Goal: Information Seeking & Learning: Find specific fact

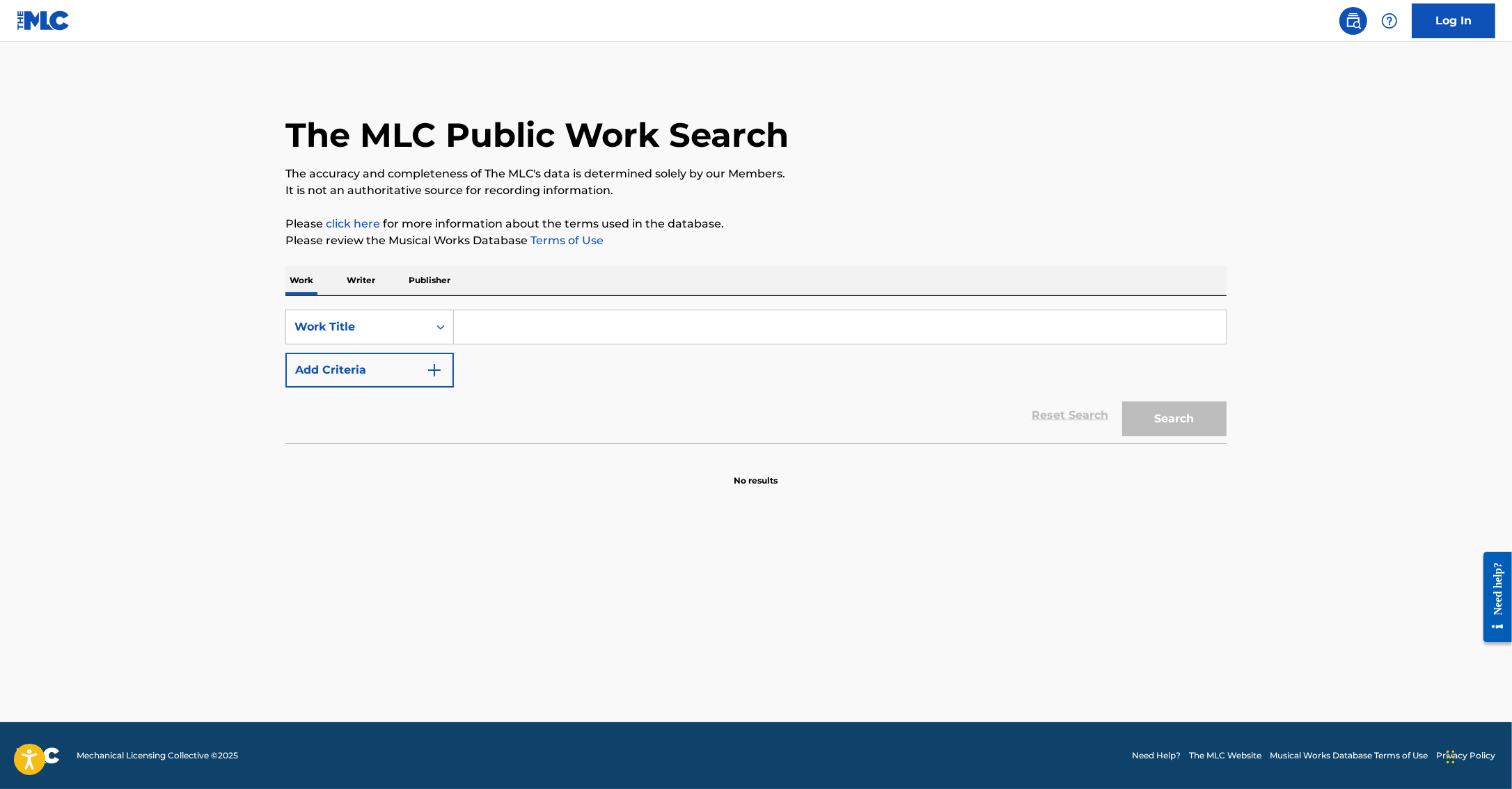
click at [531, 327] on input "Search Form" at bounding box center [840, 327] width 772 height 34
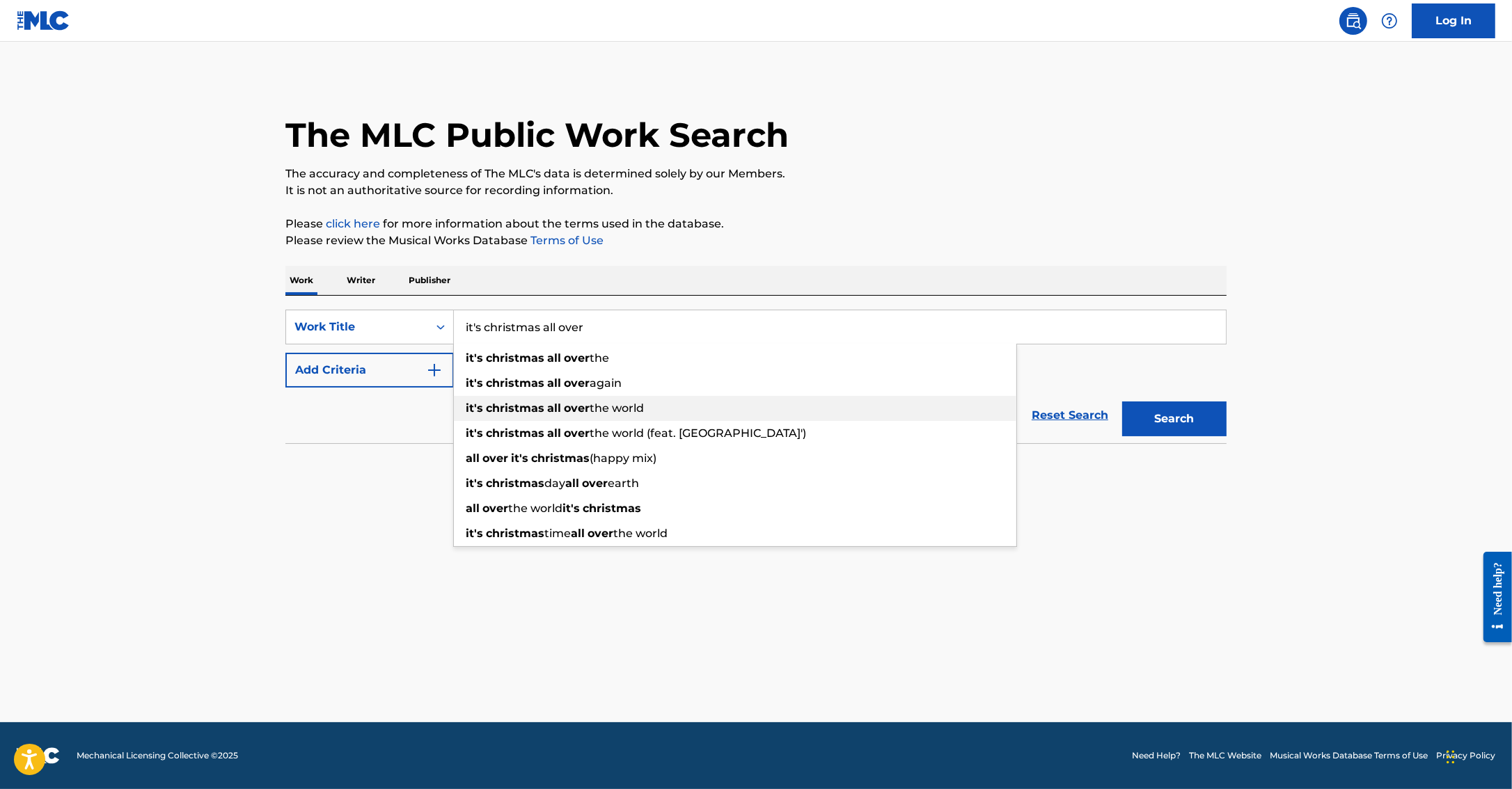
click at [602, 415] on span "the world" at bounding box center [617, 408] width 54 height 13
type input "it's christmas all over the world"
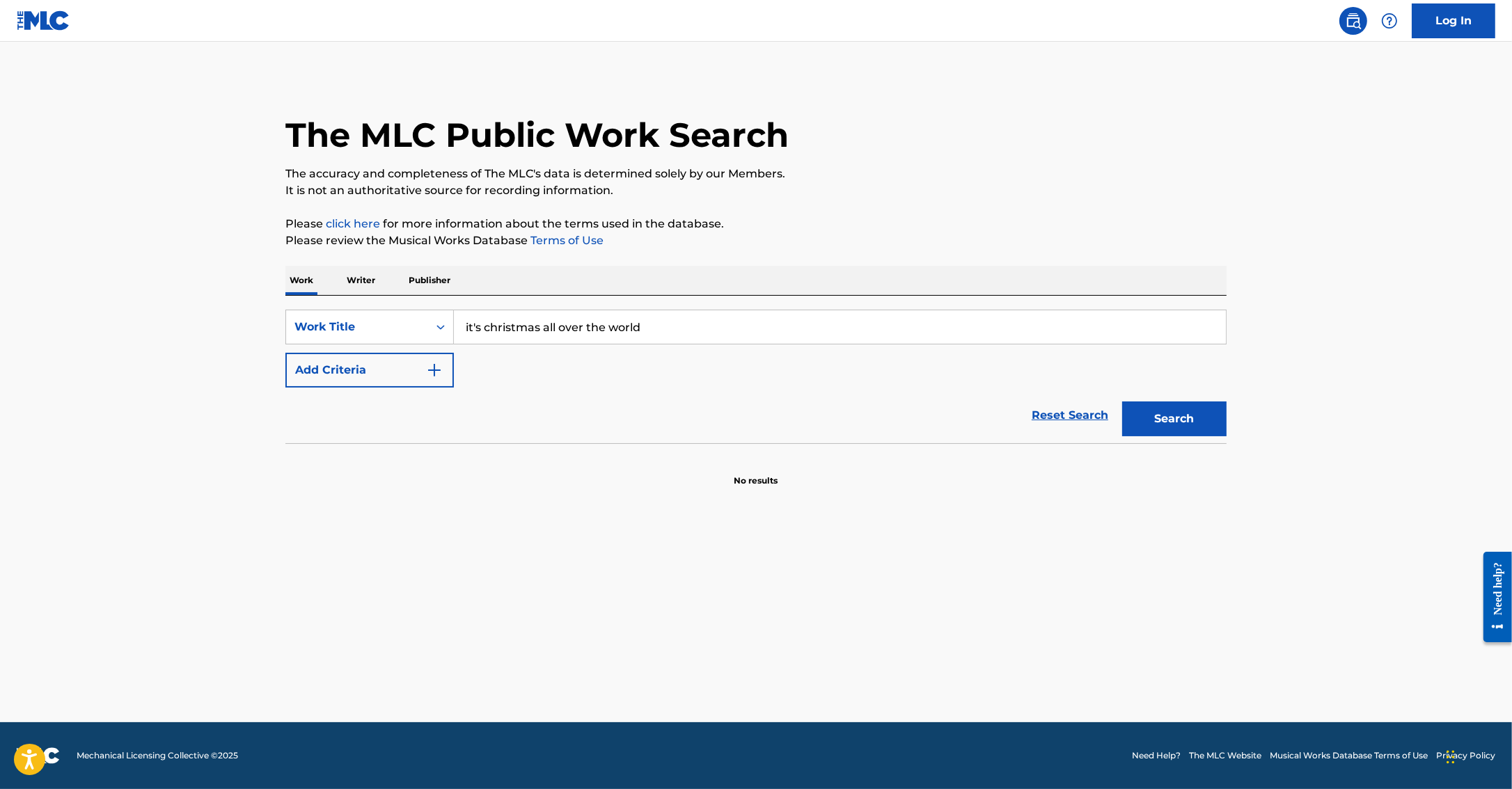
click at [1169, 420] on button "Search" at bounding box center [1174, 419] width 104 height 34
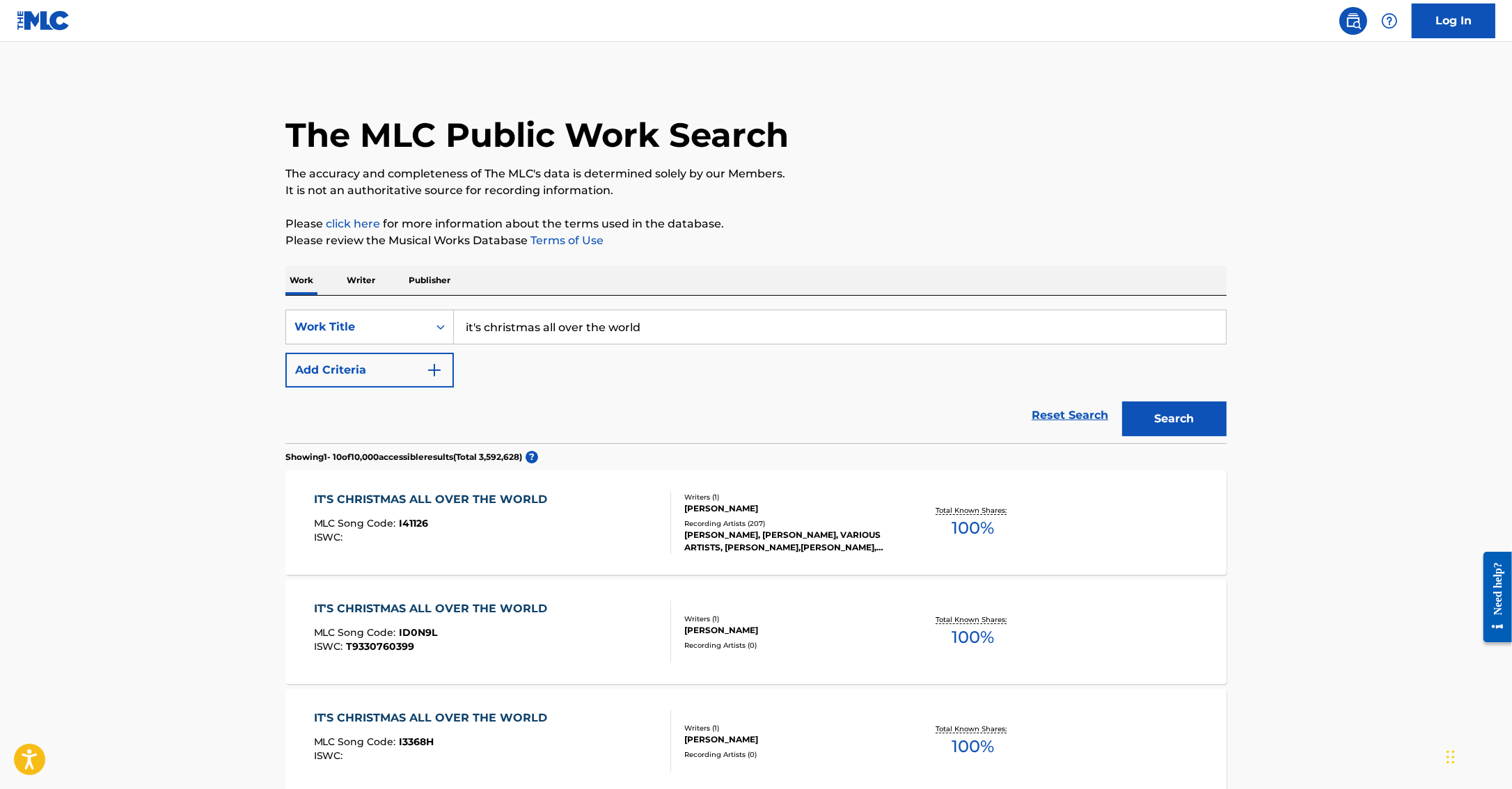
click at [1200, 505] on div "IT'S CHRISTMAS ALL OVER THE WORLD MLC Song Code : I41126 ISWC : Writers ( 1 ) […" at bounding box center [756, 522] width 942 height 104
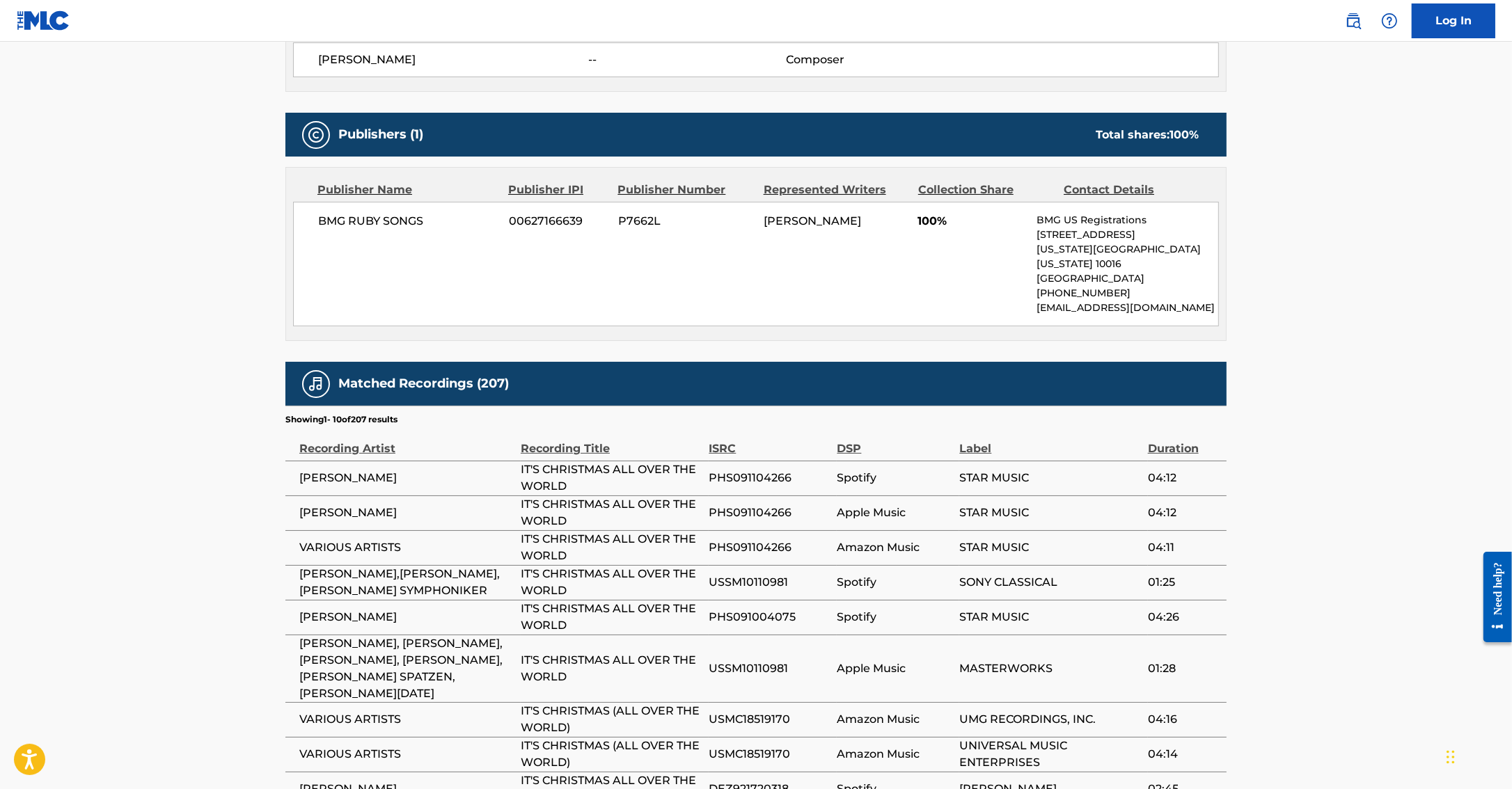
scroll to position [726, 0]
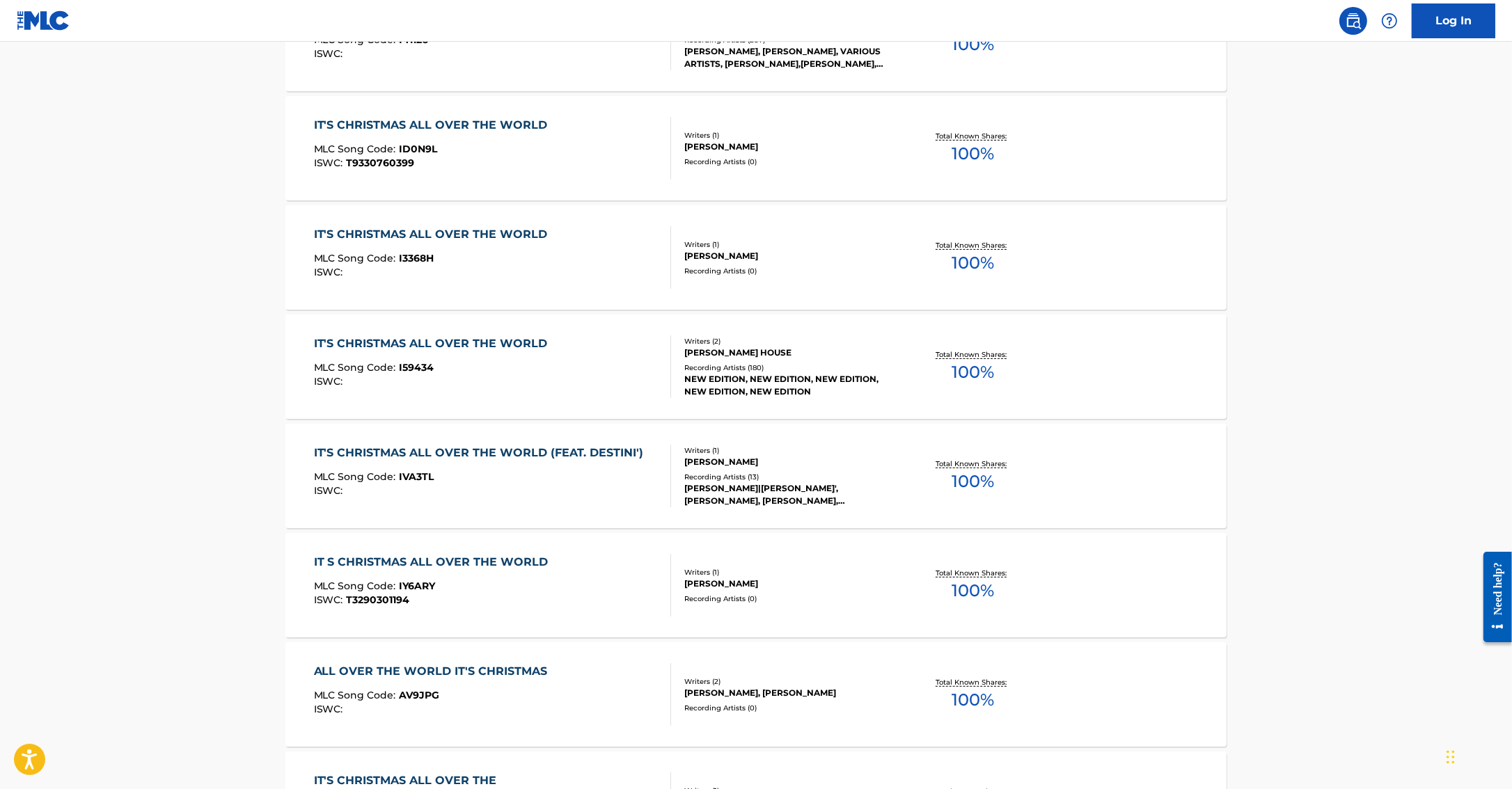
scroll to position [486, 0]
click at [1080, 366] on div "IT'S CHRISTMAS ALL OVER THE WORLD MLC Song Code : I59434 ISWC : Writers ( 2 ) […" at bounding box center [756, 364] width 942 height 104
